Goal: Task Accomplishment & Management: Use online tool/utility

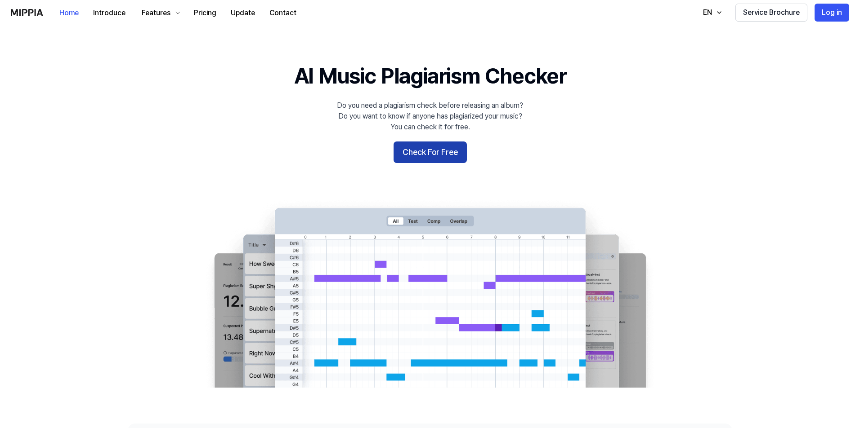
click at [445, 151] on button "Check For Free" at bounding box center [429, 153] width 73 height 22
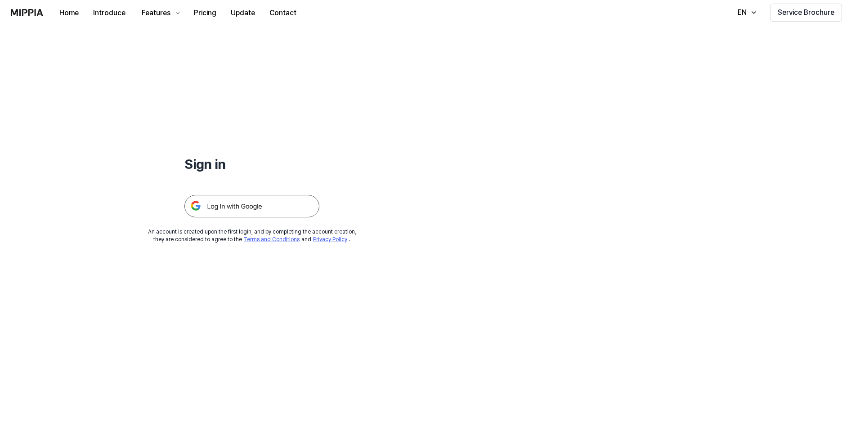
click at [219, 205] on img at bounding box center [251, 206] width 135 height 22
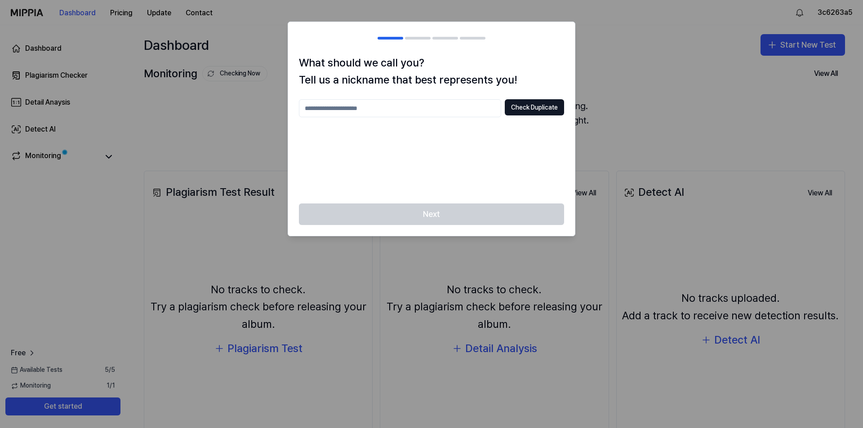
click at [443, 113] on input "text" at bounding box center [400, 108] width 202 height 18
click at [791, 233] on div at bounding box center [431, 214] width 863 height 428
click at [707, 194] on div at bounding box center [431, 214] width 863 height 428
click at [433, 107] on input "text" at bounding box center [400, 108] width 202 height 18
type input "*"
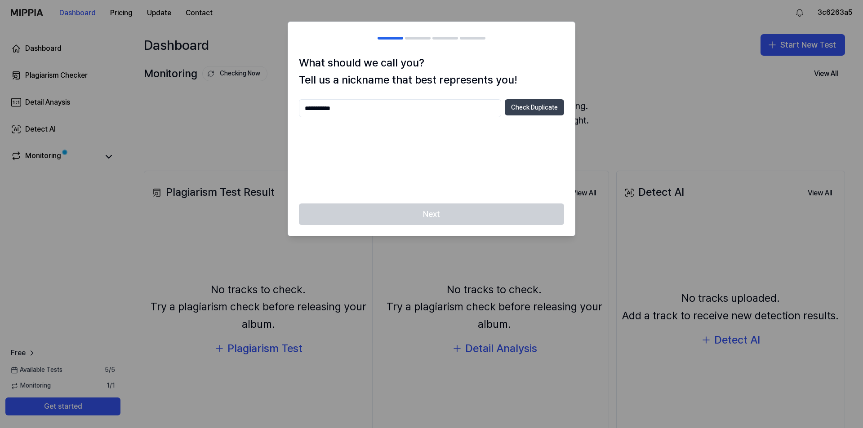
type input "**********"
click at [533, 105] on button "Check Duplicate" at bounding box center [534, 107] width 59 height 16
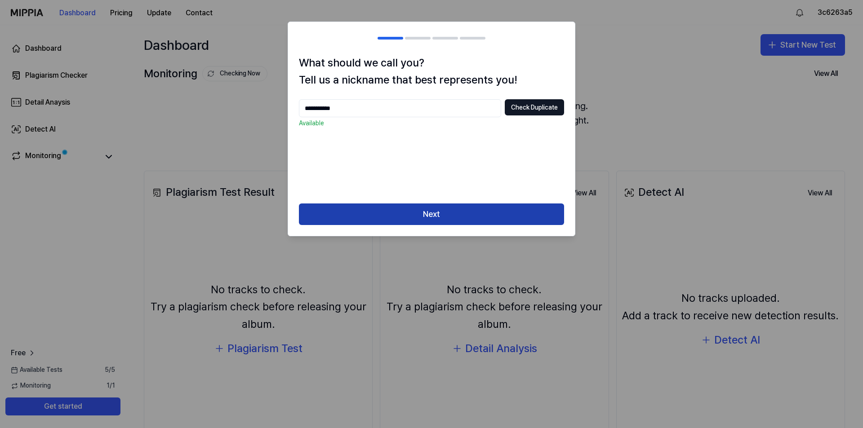
click at [443, 207] on button "Next" at bounding box center [431, 215] width 265 height 22
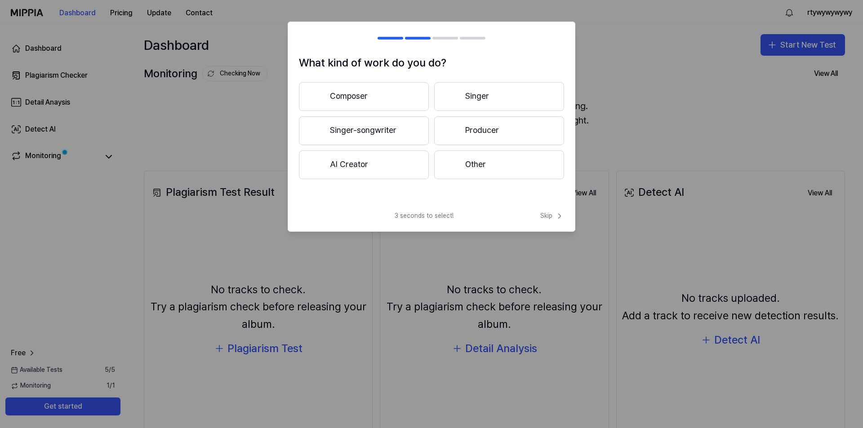
click at [473, 128] on button "Producer" at bounding box center [499, 130] width 130 height 29
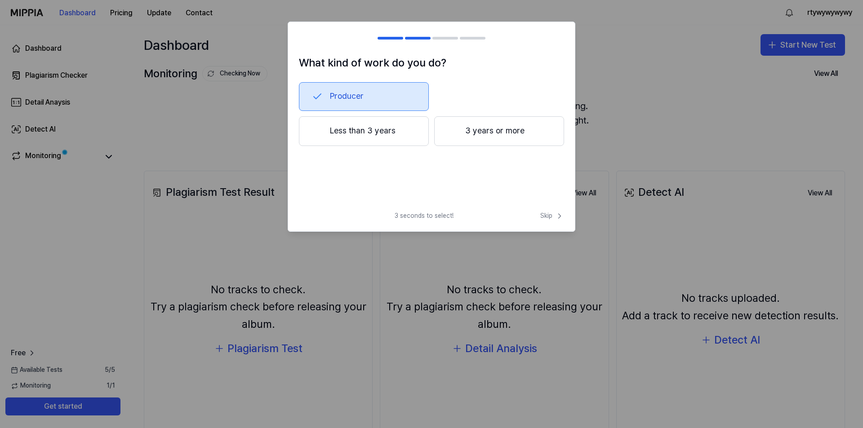
click at [490, 138] on button "3 years or more" at bounding box center [499, 131] width 130 height 30
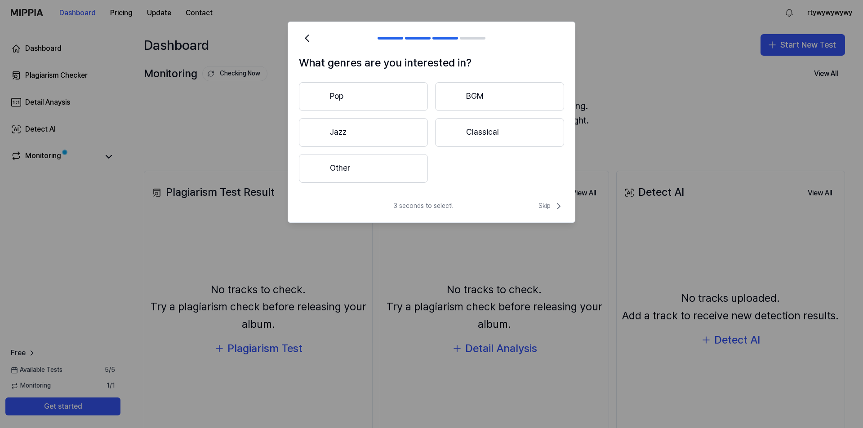
click at [375, 173] on button "Other" at bounding box center [363, 168] width 129 height 29
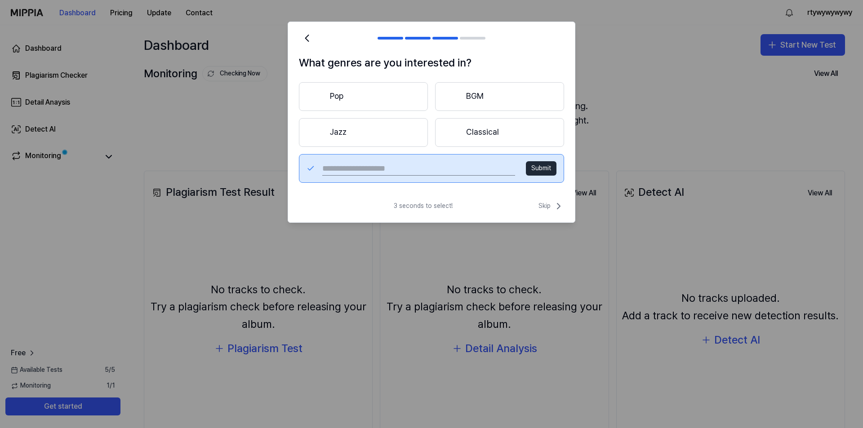
click at [373, 166] on input "text" at bounding box center [418, 168] width 193 height 14
type input "**********"
click at [534, 167] on button "Submit" at bounding box center [541, 168] width 31 height 14
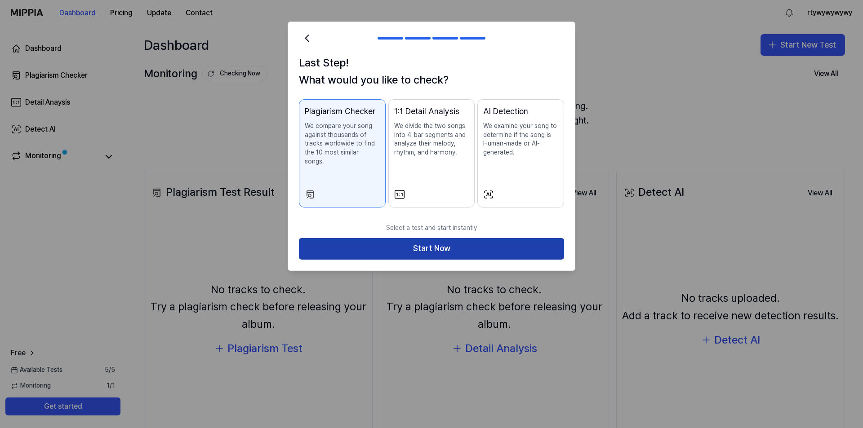
click at [446, 244] on button "Start Now" at bounding box center [431, 249] width 265 height 22
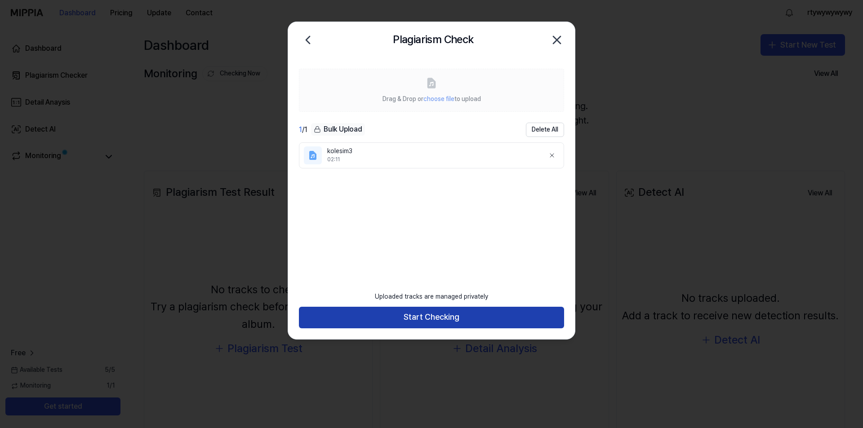
click at [457, 321] on button "Start Checking" at bounding box center [431, 318] width 265 height 22
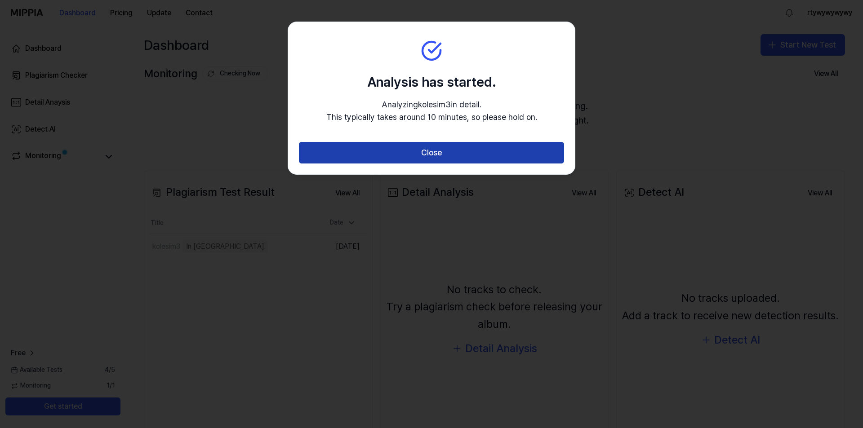
click at [431, 151] on button "Close" at bounding box center [431, 153] width 265 height 22
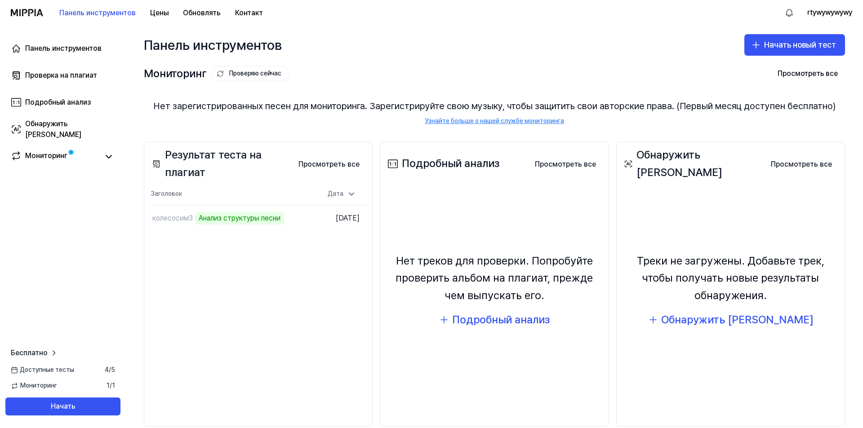
click at [88, 209] on div "Панель инструментов Проверка на плагиат Подробный анализ Обнаружить ИИ Монитори…" at bounding box center [63, 226] width 126 height 403
click at [109, 156] on icon at bounding box center [108, 157] width 11 height 11
click at [108, 160] on icon at bounding box center [108, 157] width 11 height 11
click at [49, 159] on font "Мониторинг" at bounding box center [46, 156] width 42 height 9
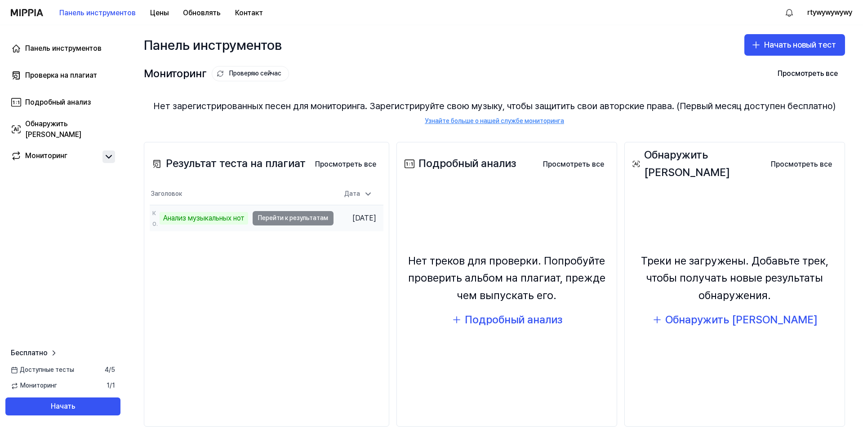
click at [281, 218] on td "колесосим3 Анализ музыкальных нот Перейти к результатам" at bounding box center [242, 218] width 184 height 26
click at [290, 216] on td "колесосим3 Анализ музыкальных нот Перейти к результатам" at bounding box center [242, 218] width 184 height 26
click at [229, 218] on font "Анализ музыкальных нот" at bounding box center [203, 218] width 81 height 9
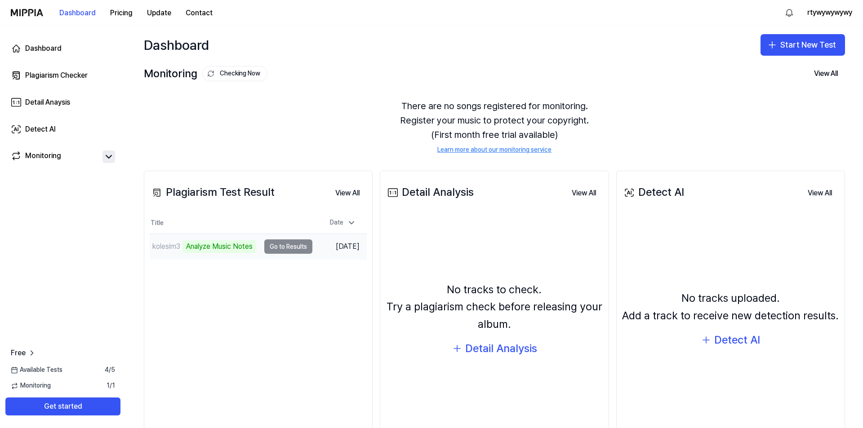
click at [252, 356] on div "Plagiarism Test Result View All Plagiarism Test Result Title Date kolesim3 Anal…" at bounding box center [258, 313] width 229 height 285
click at [276, 247] on td "kolesim3 Analyze Music Notes Go to Results" at bounding box center [231, 246] width 163 height 25
click at [294, 248] on td "kolesim3 Analyze Music Notes Go to Results" at bounding box center [231, 246] width 163 height 25
click at [205, 251] on div "Analyze Music Notes" at bounding box center [220, 247] width 74 height 13
click at [97, 404] on button "Get started" at bounding box center [62, 407] width 115 height 18
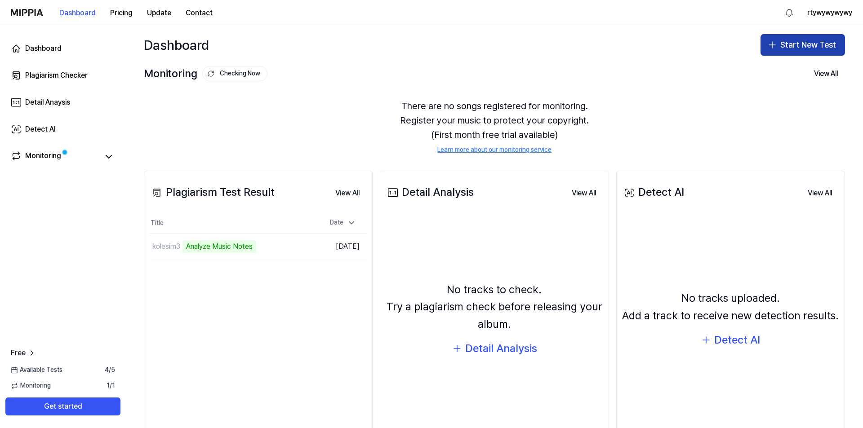
click at [788, 44] on button "Start New Test" at bounding box center [803, 45] width 85 height 22
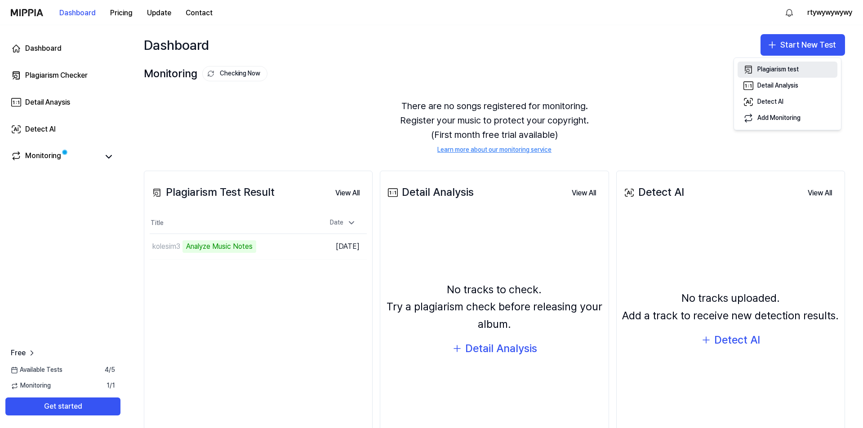
click at [773, 73] on div "Plagiarism test" at bounding box center [778, 69] width 41 height 9
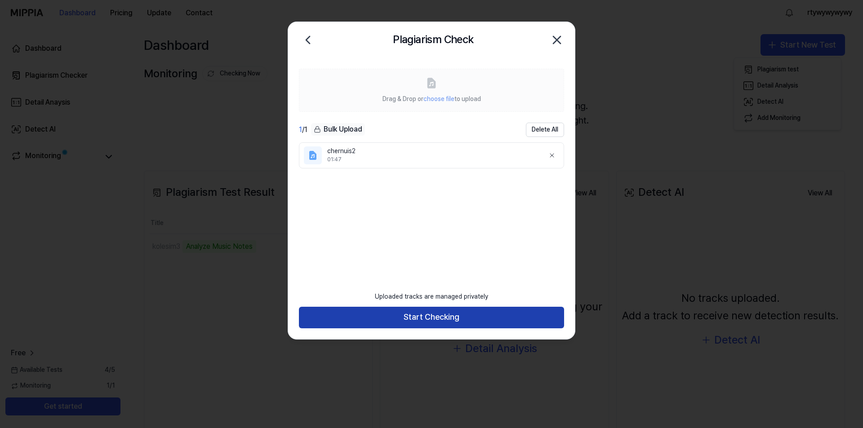
click at [465, 320] on button "Start Checking" at bounding box center [431, 318] width 265 height 22
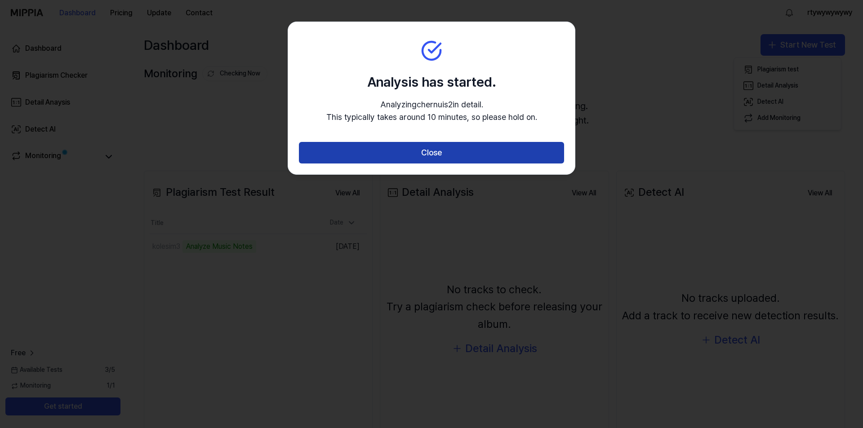
click at [442, 159] on button "Close" at bounding box center [431, 153] width 265 height 22
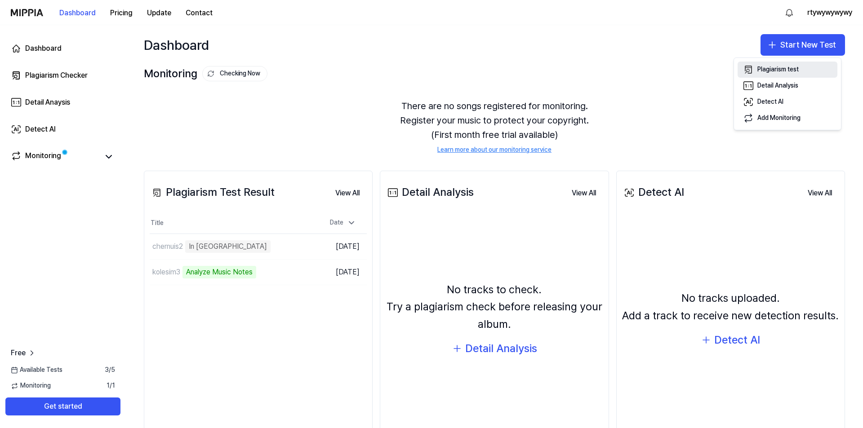
click at [780, 65] on button "Plagiarism test" at bounding box center [788, 70] width 100 height 16
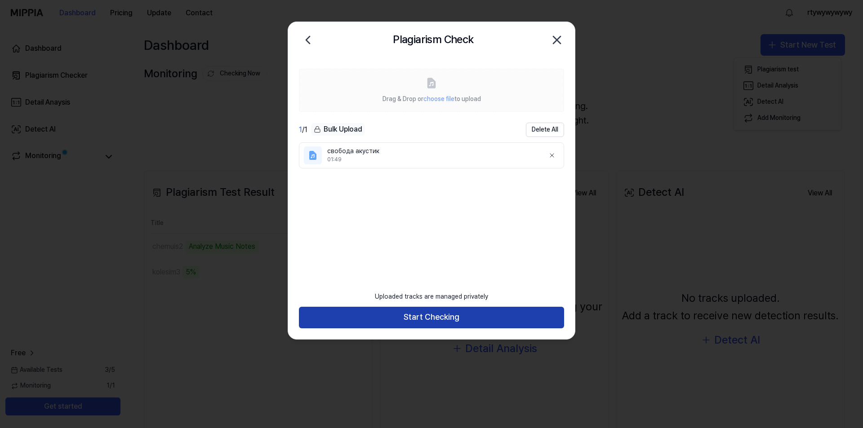
click at [459, 319] on button "Start Checking" at bounding box center [431, 318] width 265 height 22
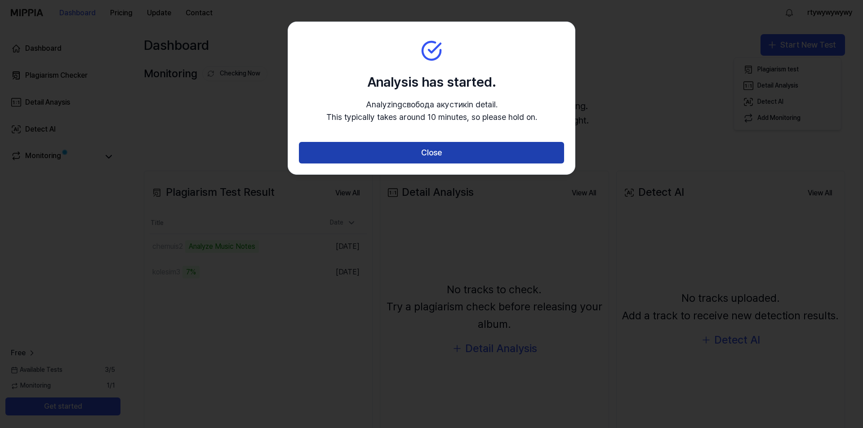
click at [407, 153] on button "Close" at bounding box center [431, 153] width 265 height 22
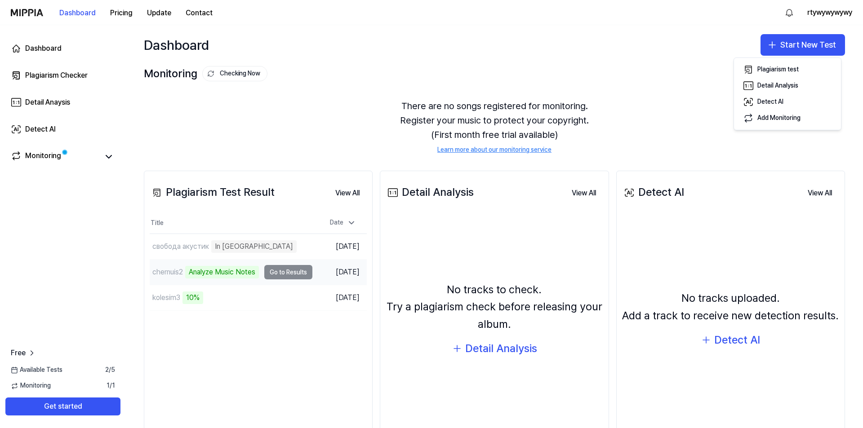
click at [277, 270] on td "chernuis2 Analyze Music Notes Go to Results" at bounding box center [231, 272] width 163 height 25
click at [284, 274] on td "chernuis2 Analyze Music Notes Go to Results" at bounding box center [231, 272] width 163 height 25
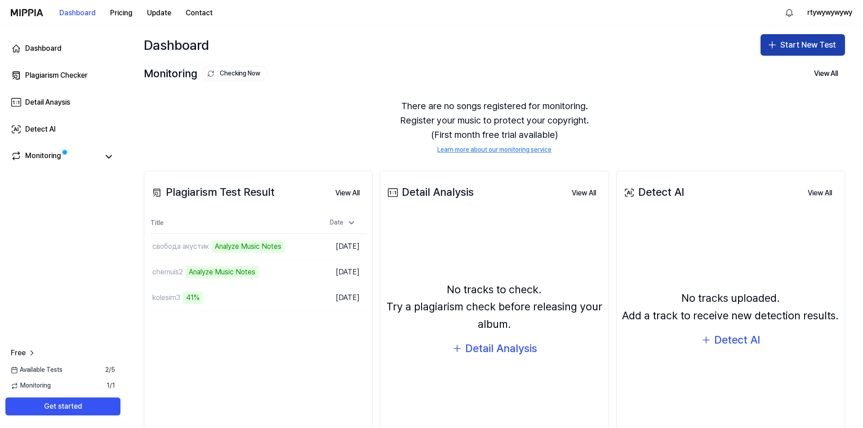
click at [794, 42] on button "Start New Test" at bounding box center [803, 45] width 85 height 22
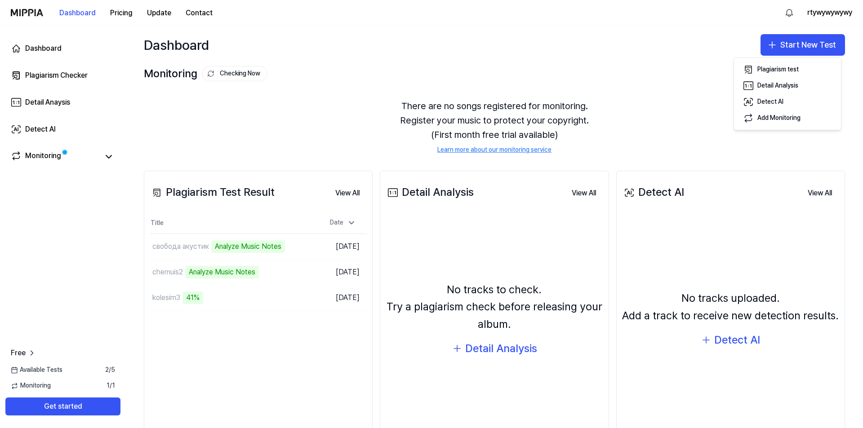
click at [702, 60] on div "Dashboard Start New Test" at bounding box center [494, 45] width 737 height 40
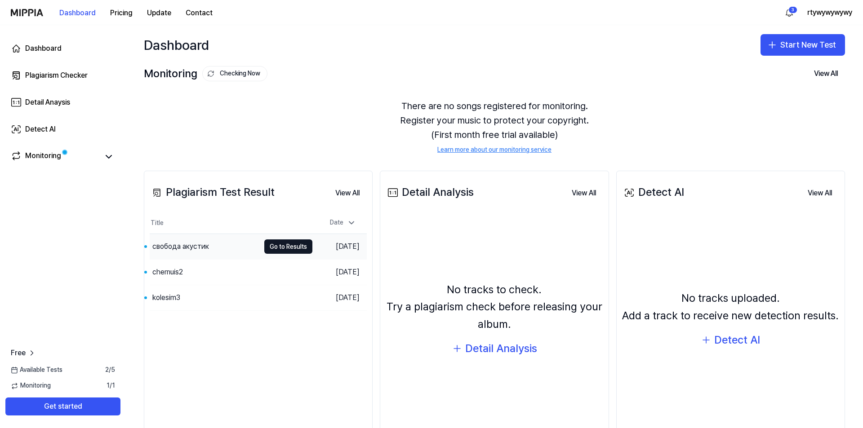
click at [204, 250] on div "свобода акустик" at bounding box center [180, 246] width 57 height 11
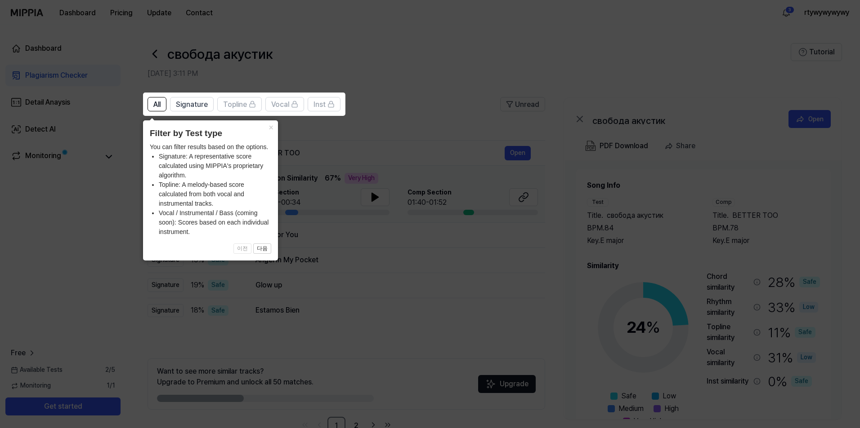
click at [388, 266] on icon at bounding box center [431, 214] width 863 height 428
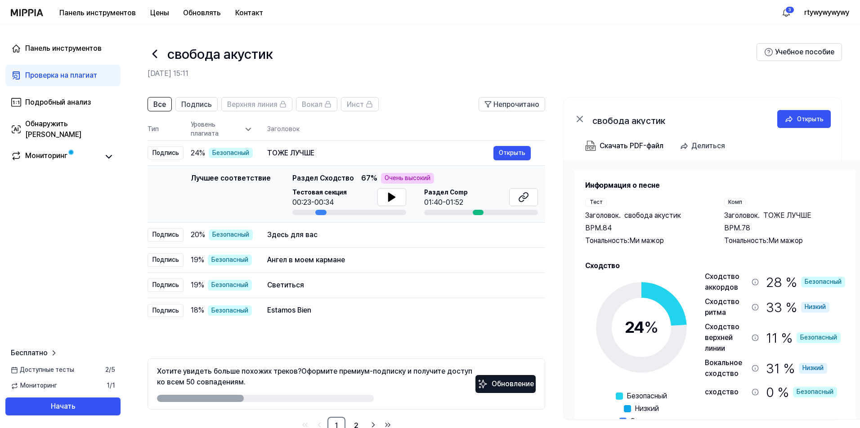
click at [451, 76] on h2 "11 октября 2025 г., 15:11" at bounding box center [451, 73] width 609 height 11
click at [393, 199] on icon at bounding box center [391, 197] width 11 height 11
drag, startPoint x: 316, startPoint y: 214, endPoint x: 326, endPoint y: 214, distance: 9.4
click at [326, 214] on div at bounding box center [349, 212] width 114 height 5
click at [392, 200] on icon at bounding box center [393, 197] width 2 height 7
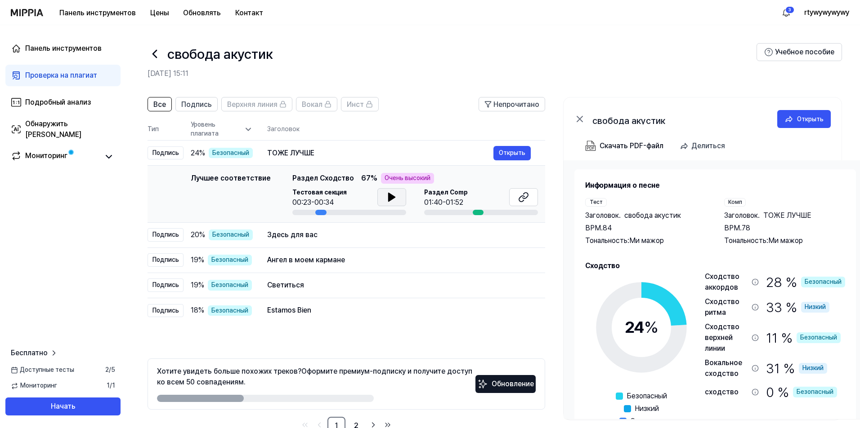
scroll to position [25, 0]
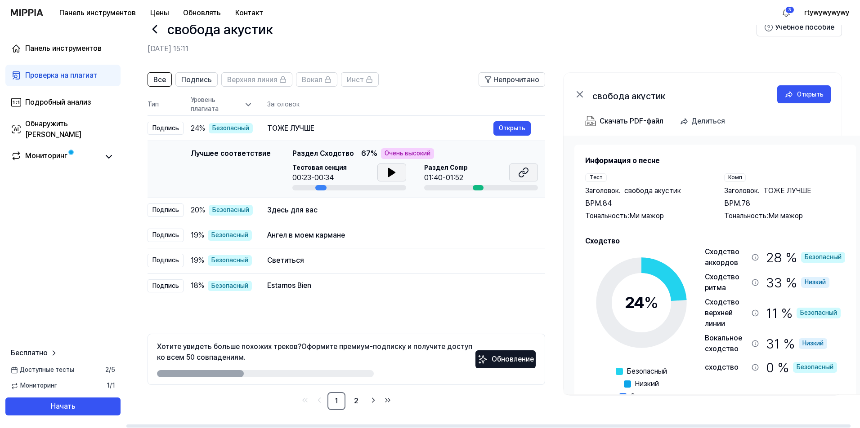
click at [516, 175] on button at bounding box center [523, 173] width 29 height 18
click at [314, 204] on div "Здесь для вас Открыть" at bounding box center [398, 210] width 263 height 14
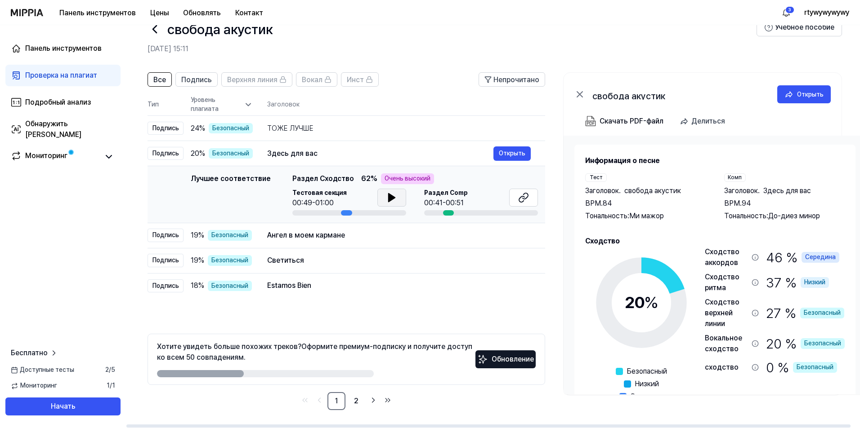
click at [396, 198] on button at bounding box center [391, 198] width 29 height 18
click at [394, 201] on icon at bounding box center [391, 197] width 11 height 11
click at [519, 204] on button at bounding box center [523, 198] width 29 height 18
click at [377, 227] on td "Ангел в моем кармане Открыть" at bounding box center [399, 235] width 292 height 25
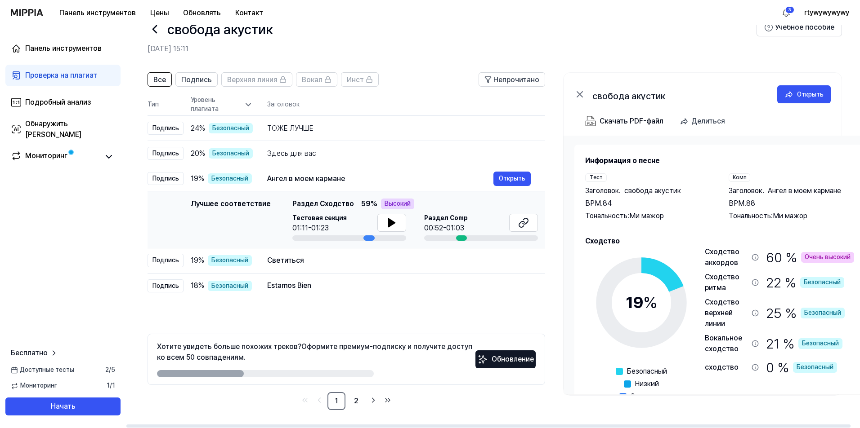
click at [360, 232] on div "Тестовая секция 01:11-01:23" at bounding box center [349, 224] width 114 height 20
click at [396, 223] on button at bounding box center [391, 223] width 29 height 18
click at [519, 230] on button at bounding box center [523, 223] width 29 height 18
click at [397, 229] on button at bounding box center [391, 223] width 29 height 18
click at [369, 262] on div "Светиться" at bounding box center [380, 260] width 226 height 11
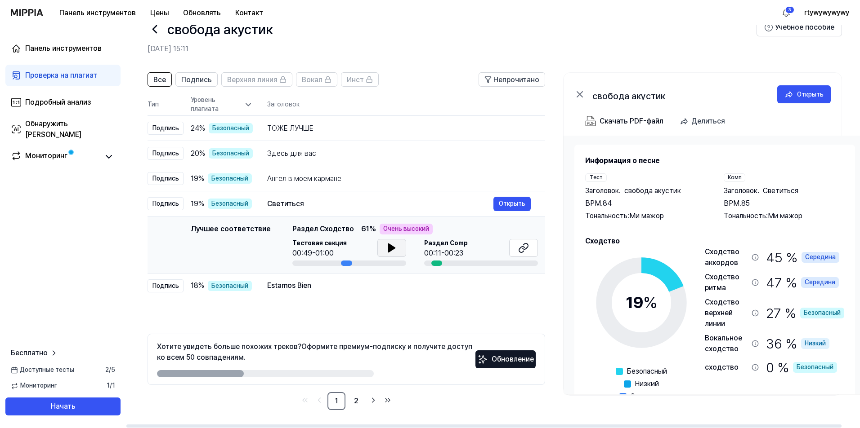
click at [387, 244] on icon at bounding box center [391, 248] width 11 height 11
click at [381, 291] on div "Estamos Bien Открыть" at bounding box center [398, 286] width 263 height 11
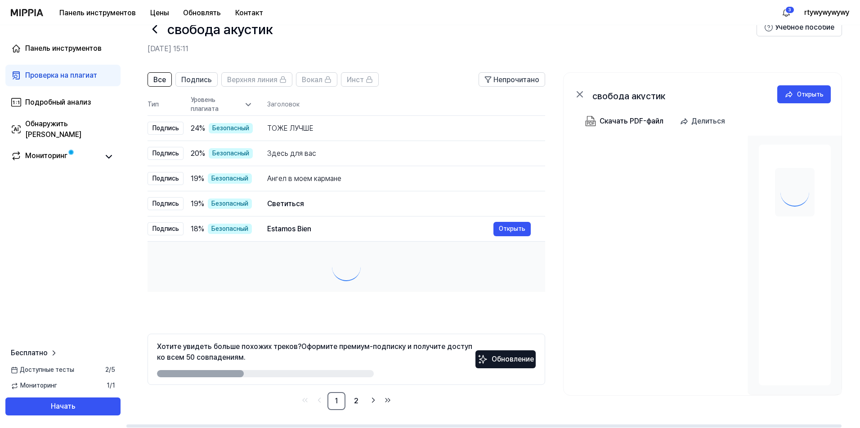
scroll to position [0, 0]
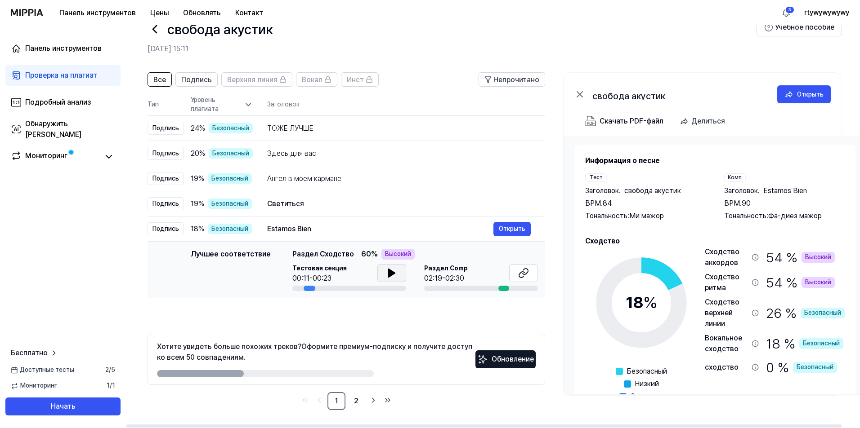
click at [393, 276] on icon at bounding box center [391, 273] width 11 height 11
click at [394, 271] on icon at bounding box center [391, 273] width 11 height 11
click at [534, 272] on button at bounding box center [523, 273] width 29 height 18
click at [410, 130] on div "ТОЖЕ ЛУЧШЕ" at bounding box center [380, 128] width 226 height 11
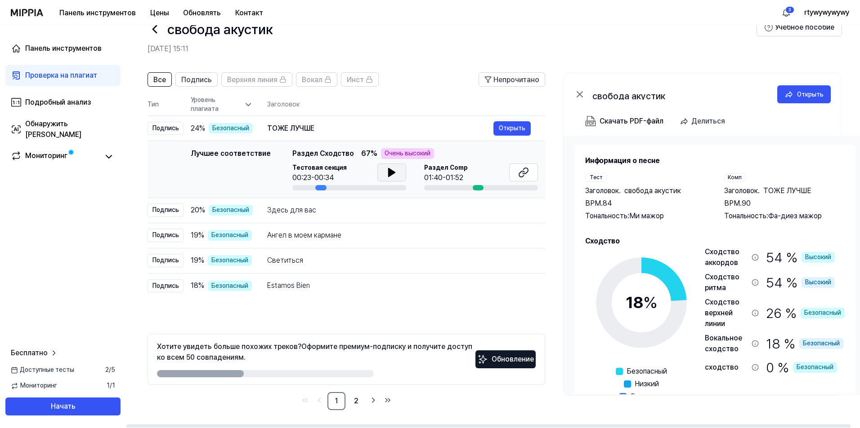
click at [392, 174] on icon at bounding box center [391, 172] width 11 height 11
click at [392, 174] on icon at bounding box center [393, 172] width 2 height 7
click at [355, 405] on font "2" at bounding box center [356, 401] width 4 height 9
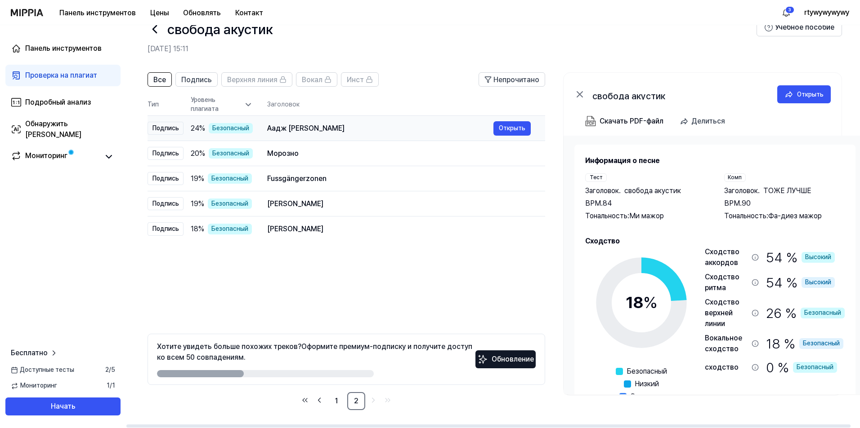
click at [349, 129] on div "Аадж На" at bounding box center [380, 128] width 226 height 11
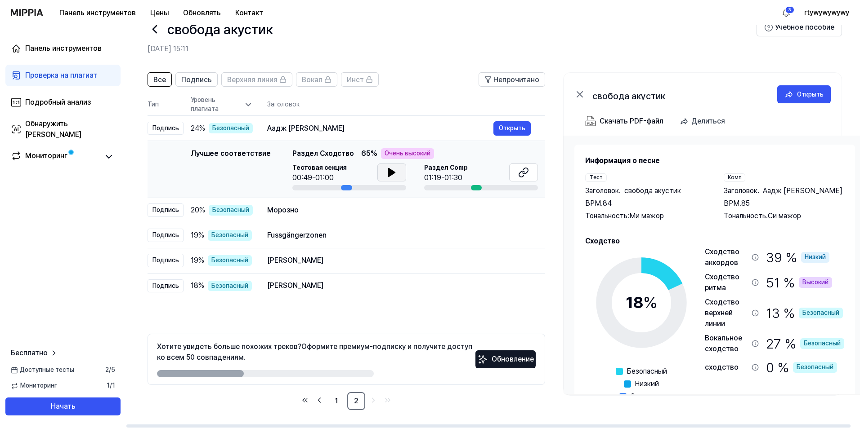
click at [397, 170] on button at bounding box center [391, 173] width 29 height 18
click at [397, 165] on button at bounding box center [391, 173] width 29 height 18
click at [524, 175] on icon at bounding box center [523, 172] width 11 height 11
click at [369, 212] on div "Морозно" at bounding box center [380, 210] width 226 height 11
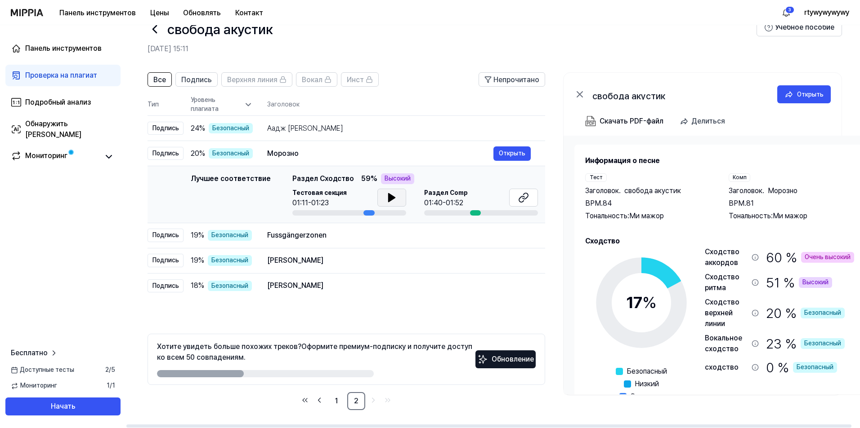
click at [390, 200] on icon at bounding box center [391, 198] width 6 height 8
click at [377, 240] on div "Fussgängerzonen" at bounding box center [380, 235] width 226 height 11
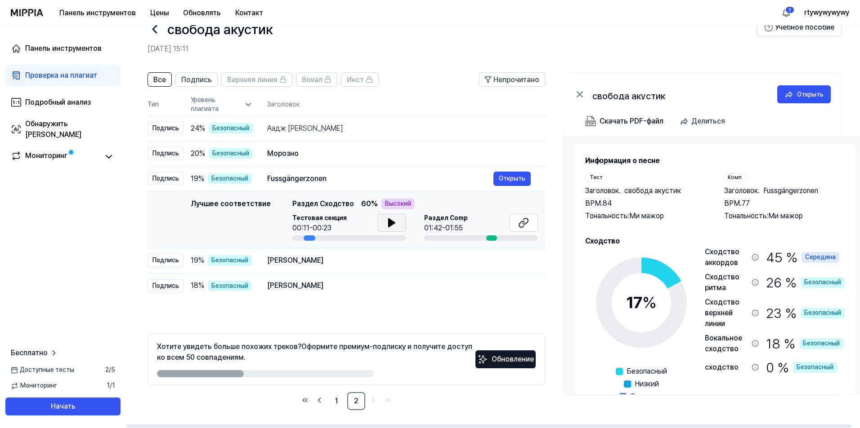
click at [383, 225] on button at bounding box center [391, 223] width 29 height 18
click at [392, 221] on icon at bounding box center [393, 222] width 2 height 7
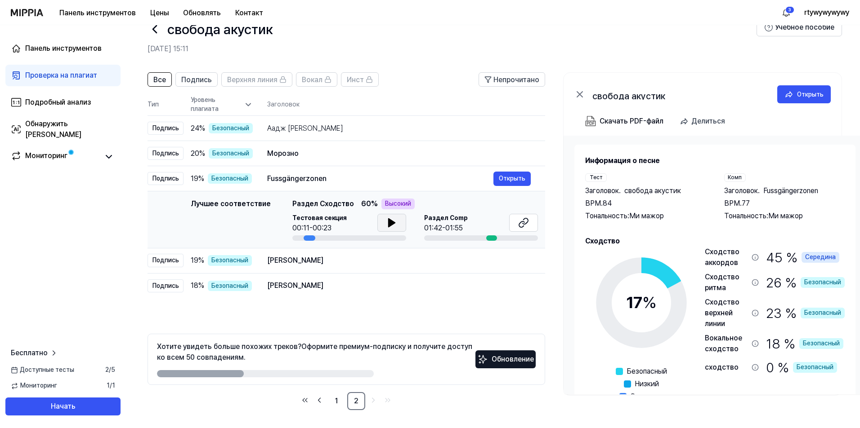
click at [159, 30] on icon at bounding box center [154, 29] width 14 height 14
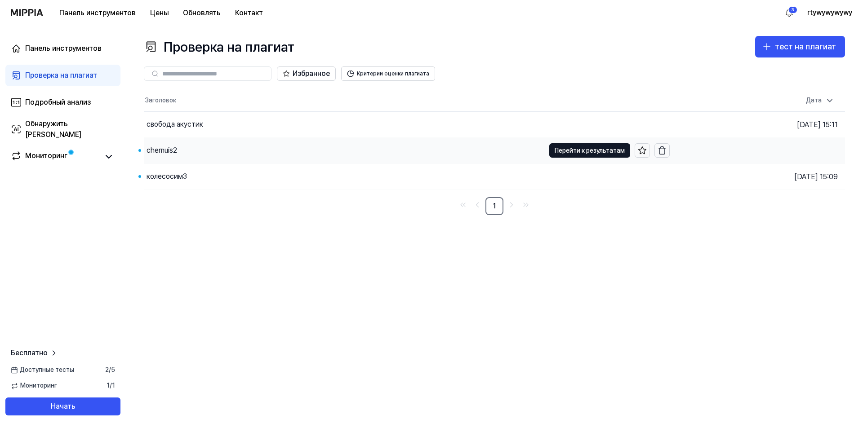
click at [192, 149] on div "chernuis2" at bounding box center [344, 151] width 401 height 26
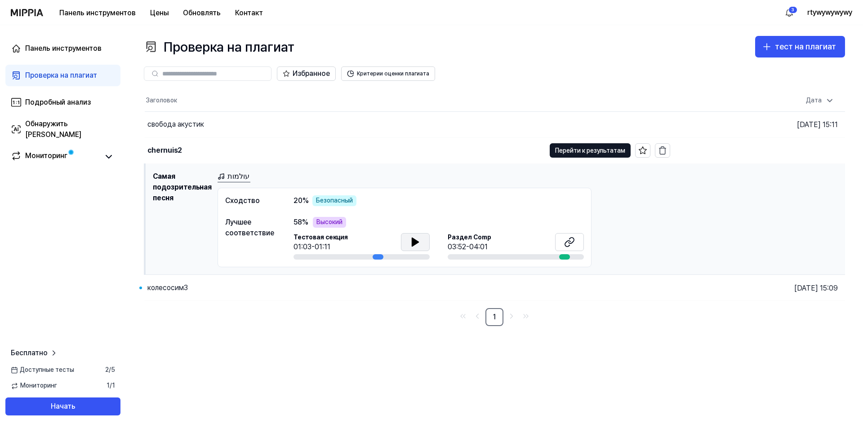
click at [417, 237] on icon at bounding box center [415, 242] width 11 height 11
click at [414, 239] on icon at bounding box center [414, 242] width 2 height 7
click at [580, 245] on button at bounding box center [569, 242] width 29 height 18
click at [214, 286] on div "колесосим3" at bounding box center [345, 288] width 401 height 26
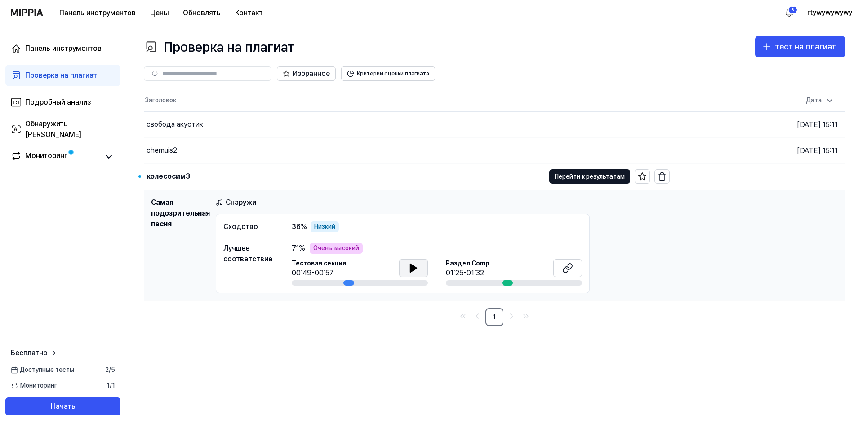
click at [408, 268] on button at bounding box center [413, 268] width 29 height 18
click at [418, 267] on icon at bounding box center [413, 268] width 11 height 11
click at [569, 272] on icon at bounding box center [567, 268] width 11 height 11
click at [575, 177] on font "Перейти к результатам" at bounding box center [590, 176] width 70 height 7
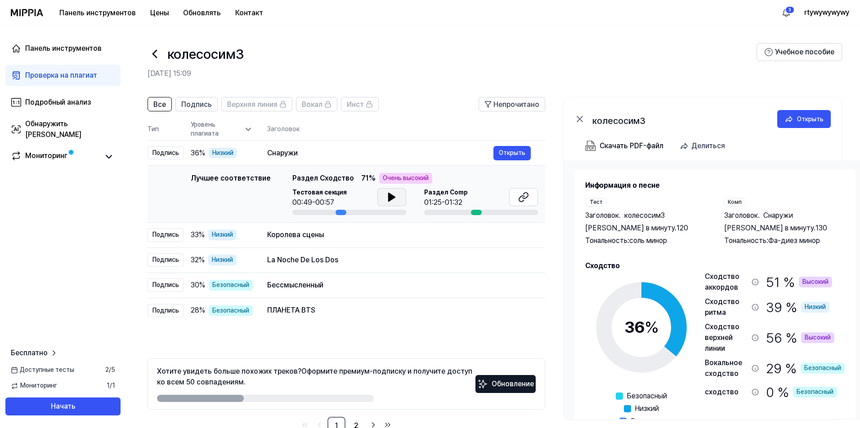
click at [391, 200] on icon at bounding box center [391, 197] width 11 height 11
click at [392, 200] on icon at bounding box center [393, 197] width 2 height 7
click at [347, 244] on td "Королева сцены Открыть" at bounding box center [398, 235] width 292 height 25
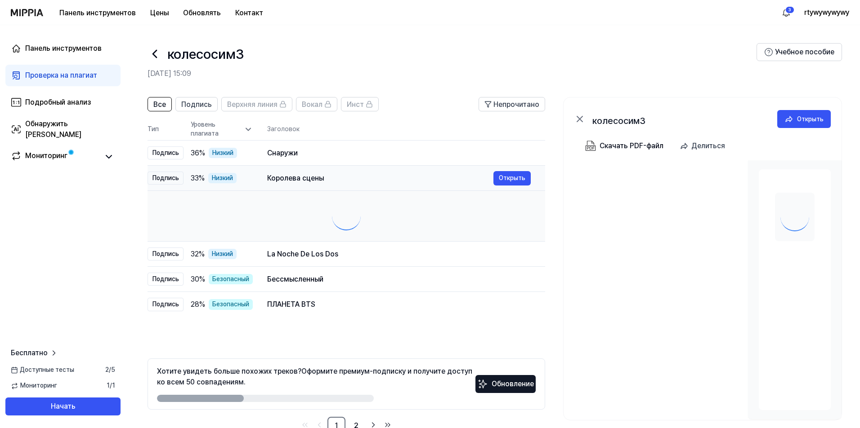
scroll to position [0, 0]
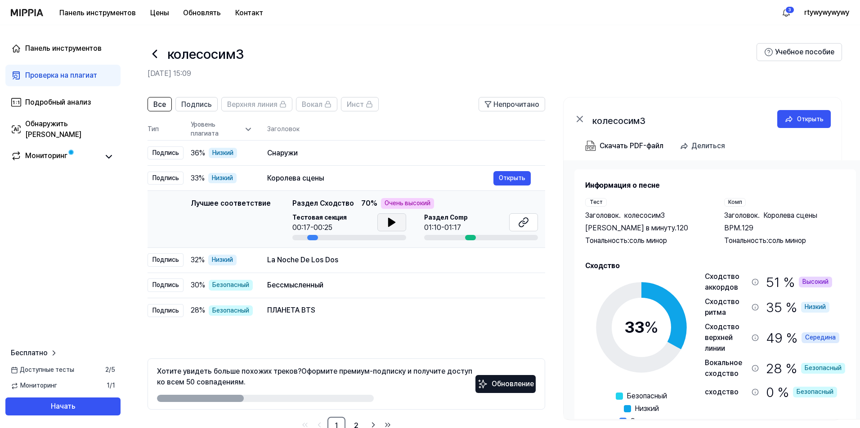
click at [383, 226] on button at bounding box center [391, 223] width 29 height 18
click at [389, 219] on icon at bounding box center [391, 222] width 11 height 11
click at [531, 224] on button at bounding box center [523, 223] width 29 height 18
click at [368, 254] on div "La Noche De Los Dos Открыть" at bounding box center [398, 260] width 263 height 14
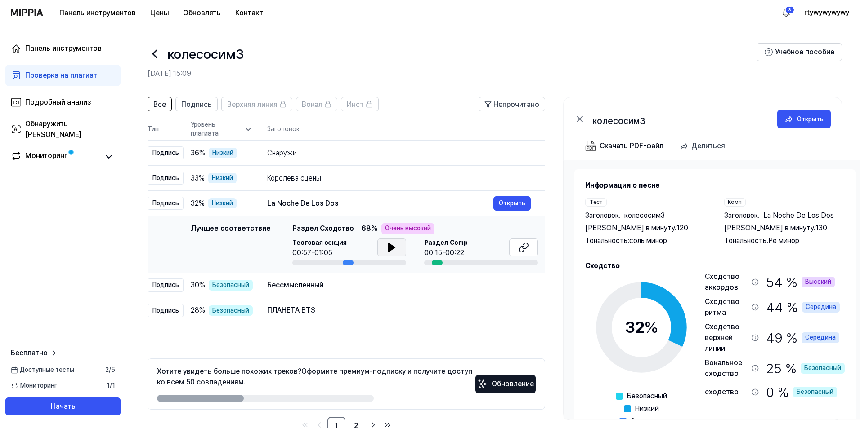
click at [394, 254] on button at bounding box center [391, 248] width 29 height 18
click at [393, 252] on icon at bounding box center [391, 247] width 11 height 11
click at [356, 289] on div "Бессмысленный" at bounding box center [380, 285] width 226 height 11
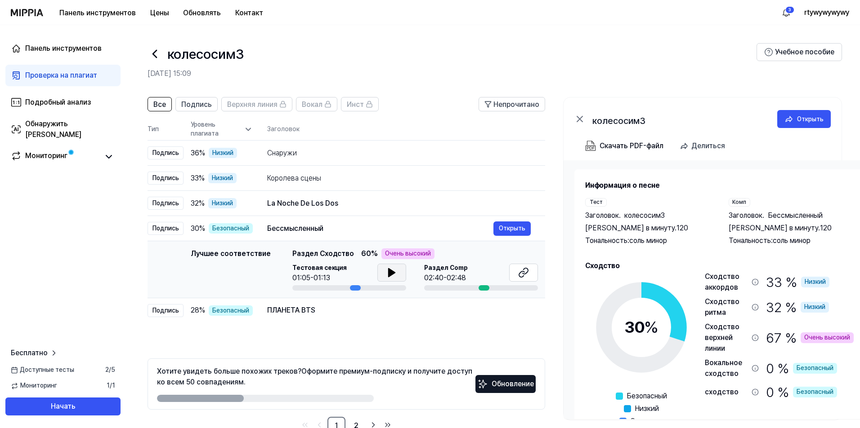
click at [396, 272] on button at bounding box center [391, 273] width 29 height 18
click at [393, 272] on icon at bounding box center [391, 272] width 11 height 11
click at [522, 275] on icon at bounding box center [523, 272] width 11 height 11
click at [386, 308] on div "ПЛАНЕТА BTS" at bounding box center [380, 310] width 226 height 11
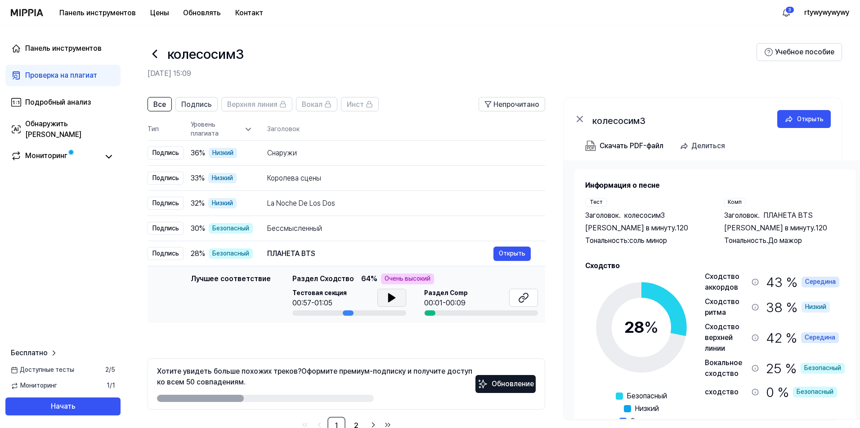
click at [394, 298] on icon at bounding box center [391, 298] width 11 height 11
click at [392, 299] on icon at bounding box center [393, 297] width 2 height 7
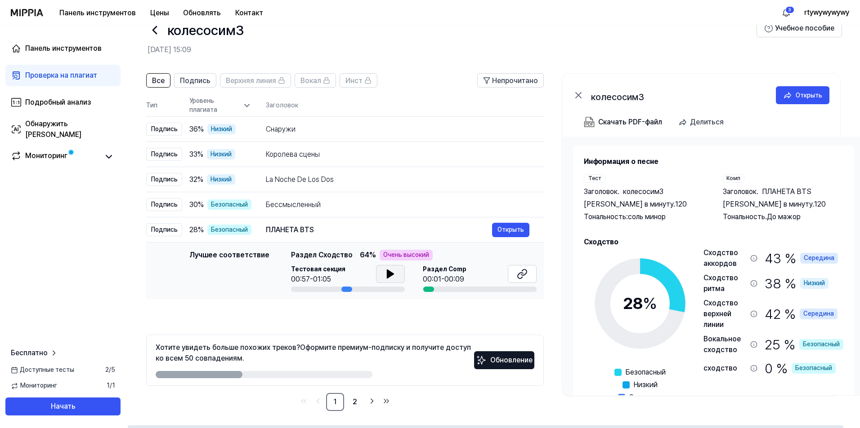
scroll to position [25, 0]
click at [357, 400] on link "2" at bounding box center [355, 401] width 18 height 18
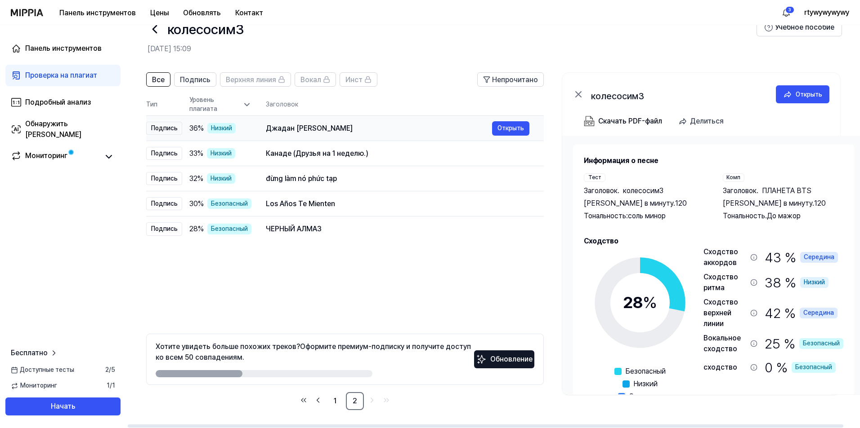
click at [346, 120] on td "Джадан Лагиян Чотан Открыть" at bounding box center [397, 128] width 292 height 25
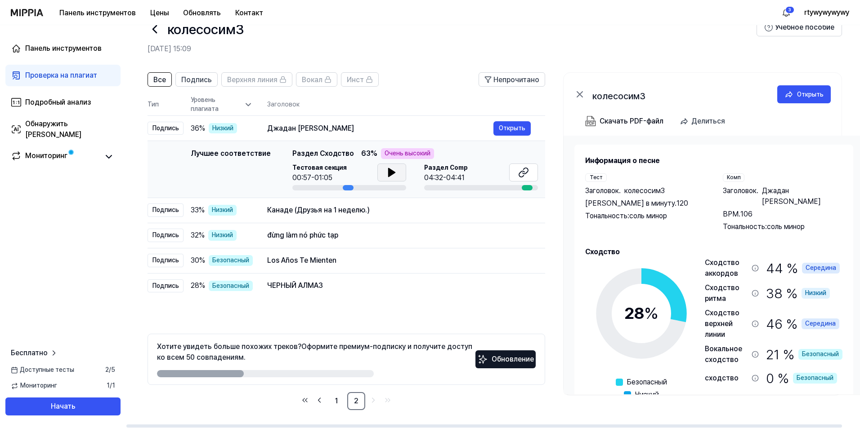
click at [378, 171] on button at bounding box center [391, 173] width 29 height 18
click at [396, 174] on button at bounding box center [391, 173] width 29 height 18
click at [521, 170] on icon at bounding box center [523, 172] width 11 height 11
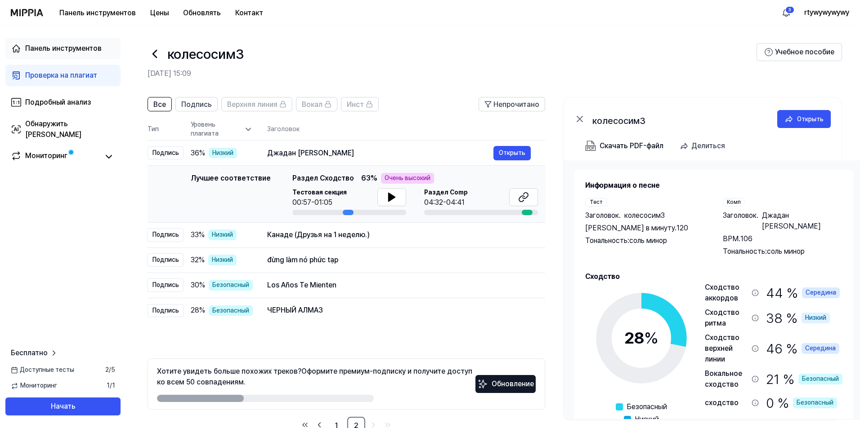
click at [28, 54] on link "Панель инструментов" at bounding box center [62, 49] width 115 height 22
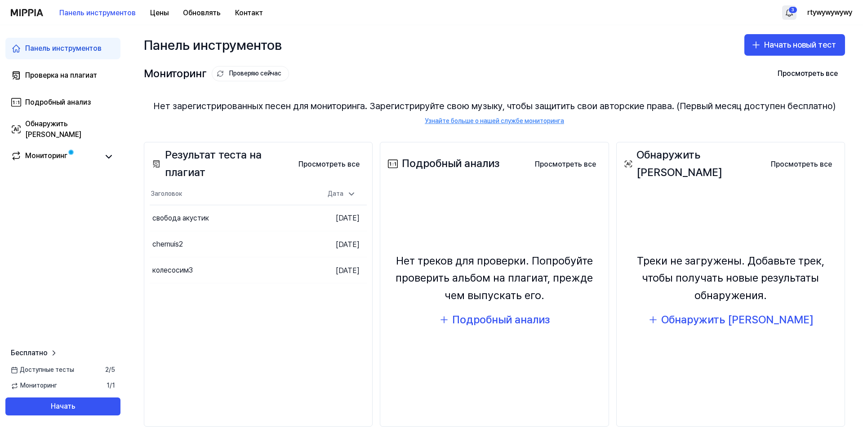
click at [788, 13] on html "Панель инструментов Цены Обновлять Контакт 3 rtywywywywy Панель инструментов Пр…" at bounding box center [431, 214] width 863 height 428
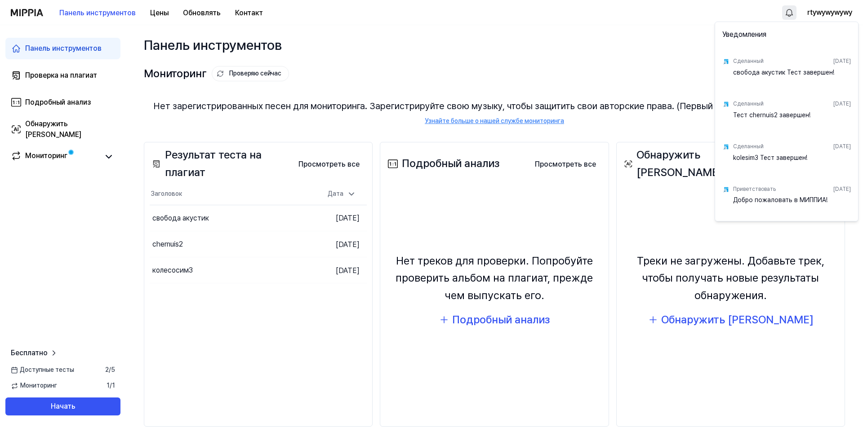
click at [610, 89] on html "Панель инструментов Цены Обновлять Контакт rtywywywywy Панель инструментов Пров…" at bounding box center [431, 214] width 863 height 428
